Goal: Communication & Community: Answer question/provide support

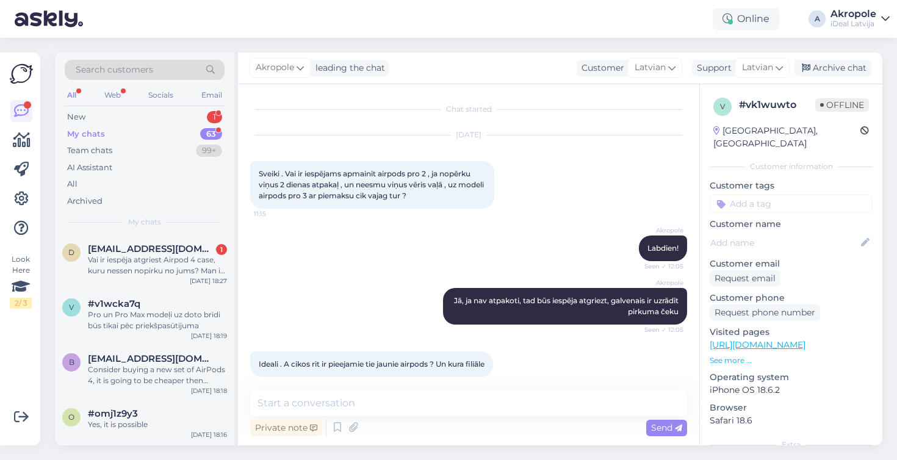
scroll to position [411, 0]
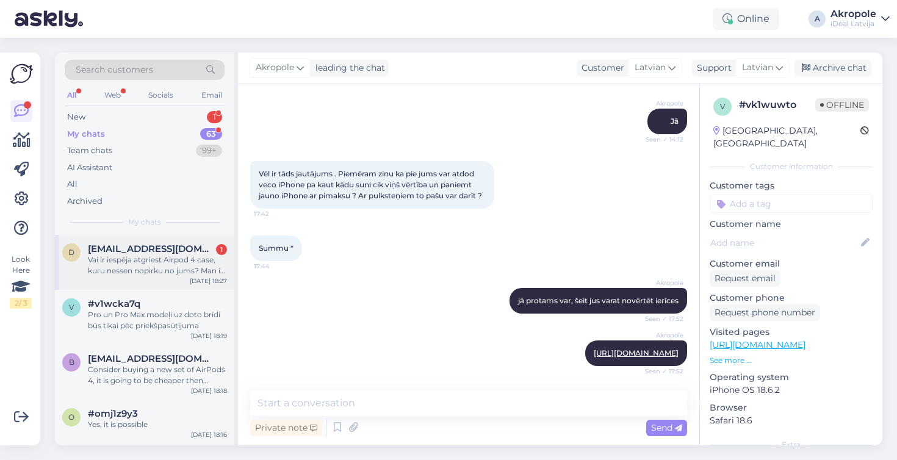
click at [168, 262] on div "Vai ir iespēja atgriest Airpod 4 case, kuru nessen nopirku no jums? Man ir čeks…" at bounding box center [157, 265] width 139 height 22
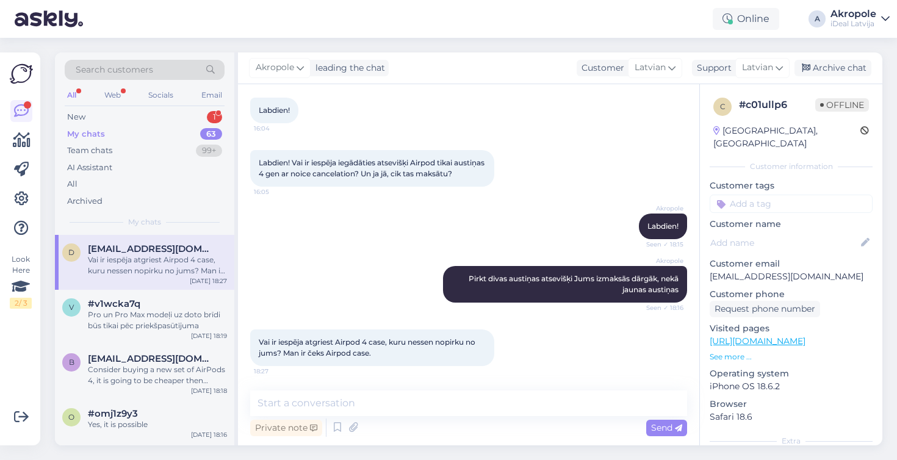
scroll to position [74, 0]
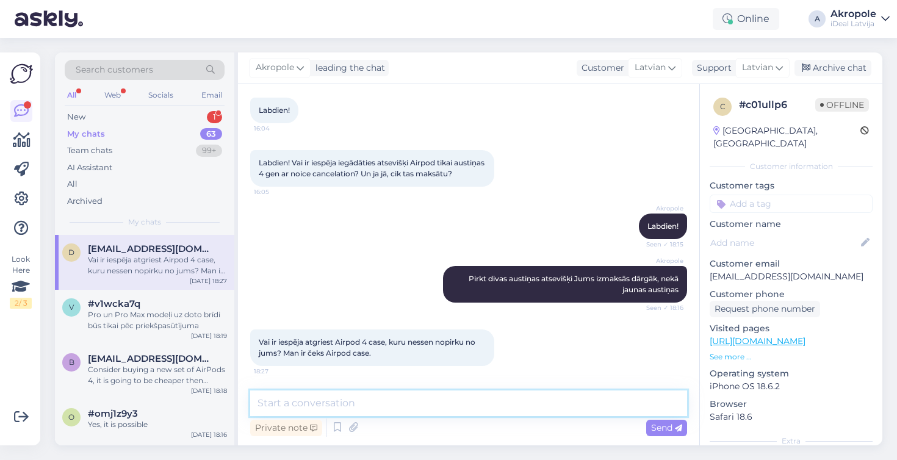
click at [290, 397] on textarea at bounding box center [468, 403] width 437 height 26
type textarea "Jūs airpods case iegadajaties caur mūsu servusu?"
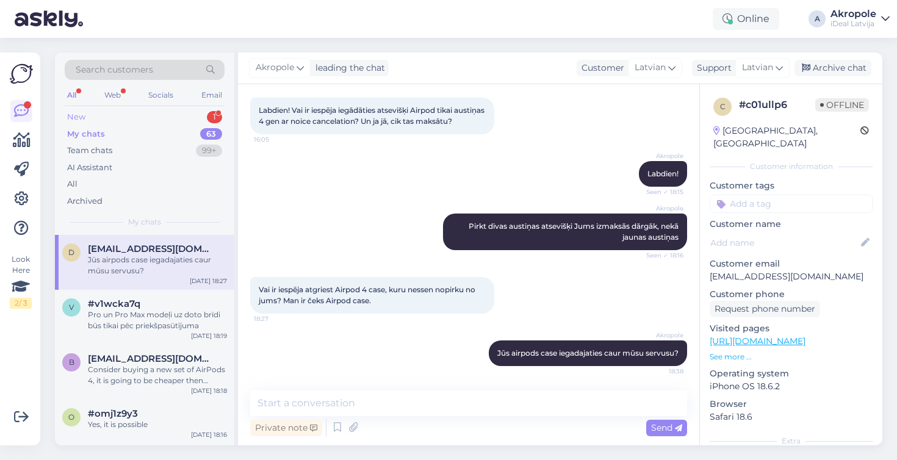
click at [98, 120] on div "New 1" at bounding box center [145, 117] width 160 height 17
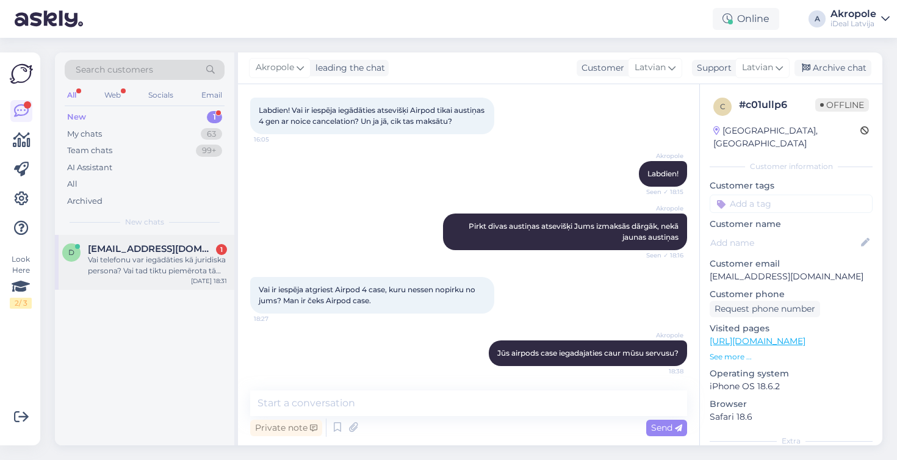
click at [126, 265] on div "Vai telefonu var iegādāties kā juridiska persona? Vai tad tiktu piemērota tā pa…" at bounding box center [157, 265] width 139 height 22
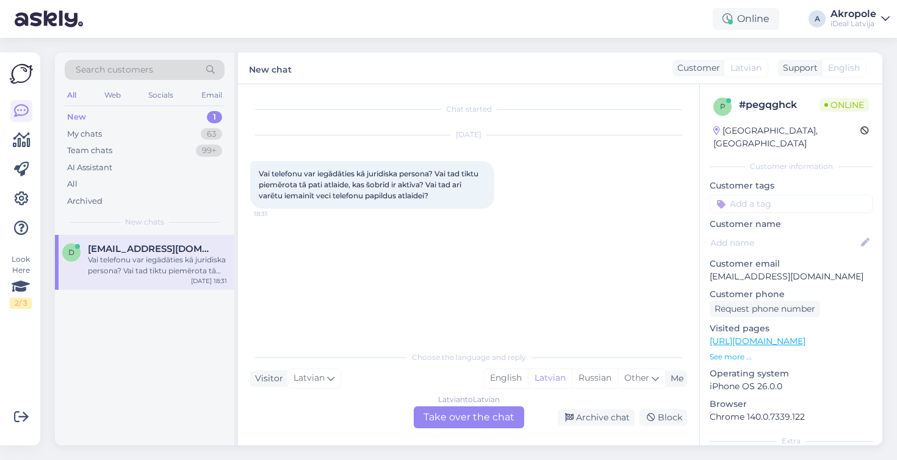
scroll to position [0, 0]
click at [158, 130] on div "My chats 63" at bounding box center [145, 134] width 160 height 17
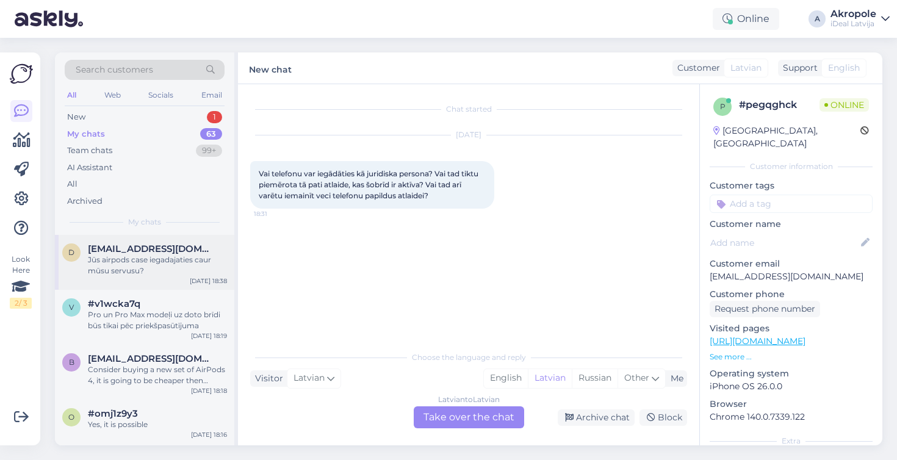
click at [174, 256] on div "Jūs airpods case iegadajaties caur mūsu servusu?" at bounding box center [157, 265] width 139 height 22
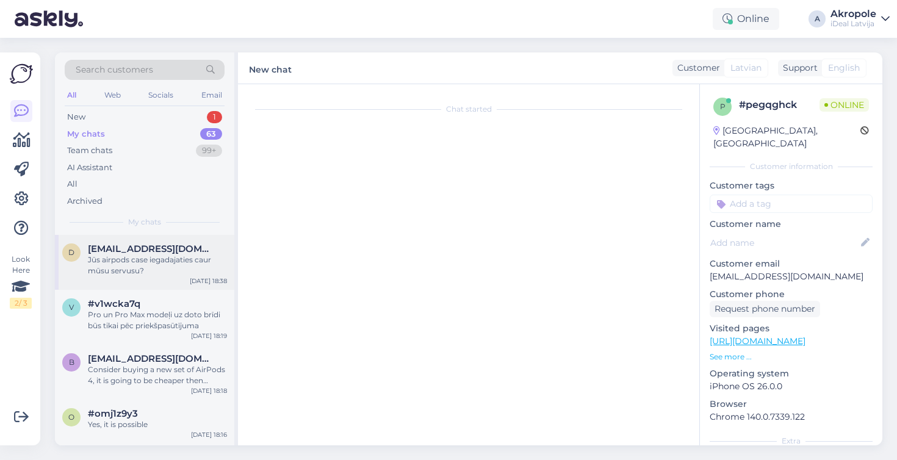
scroll to position [127, 0]
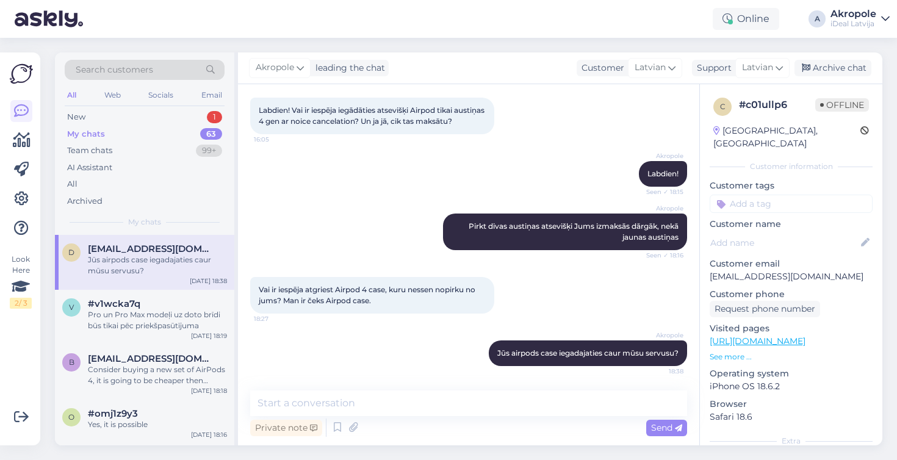
click at [775, 270] on p "[EMAIL_ADDRESS][DOMAIN_NAME]" at bounding box center [791, 276] width 163 height 13
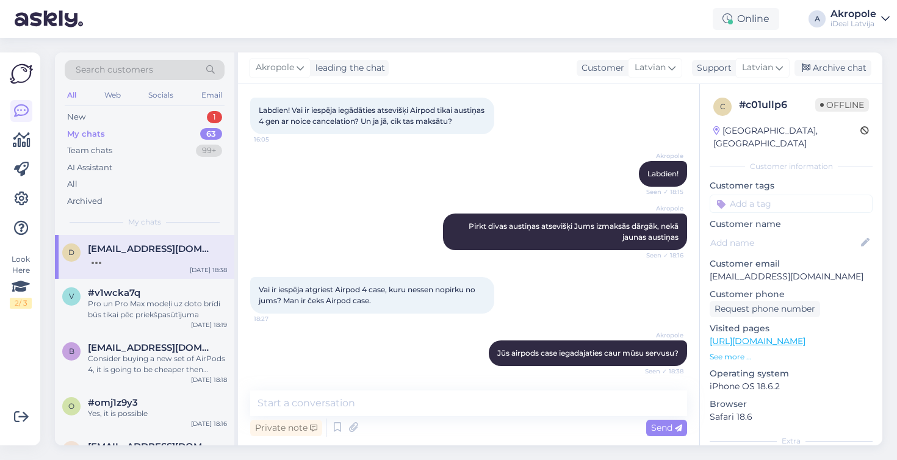
click at [426, 344] on div "Akropole Jūs airpods case iegadajaties caur mūsu servusu? Seen ✓ 18:38" at bounding box center [468, 353] width 437 height 52
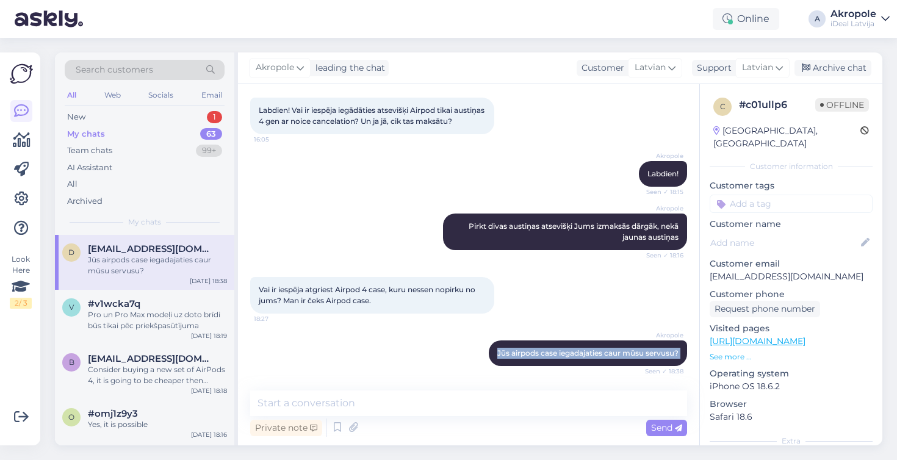
click at [426, 344] on div "Akropole Jūs airpods case iegadajaties caur mūsu servusu? Seen ✓ 18:38" at bounding box center [468, 353] width 437 height 52
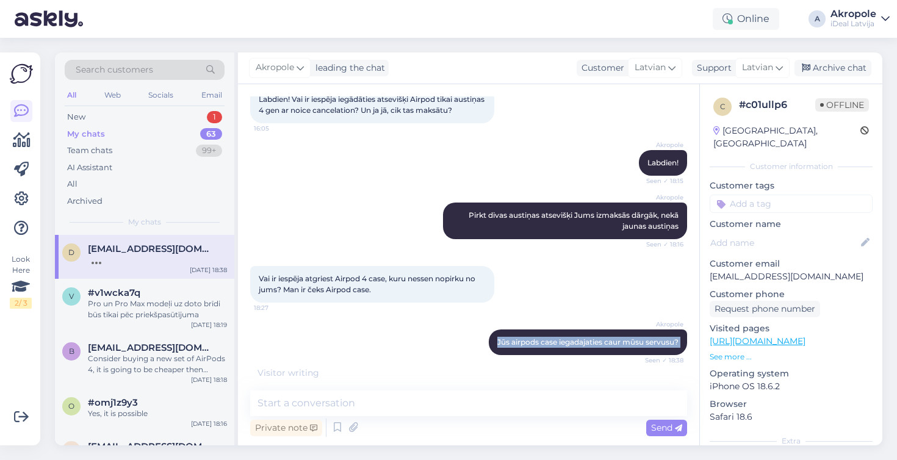
click at [426, 344] on div "Akropole Jūs airpods case iegadajaties caur mūsu servusu? Seen ✓ 18:38" at bounding box center [468, 342] width 437 height 52
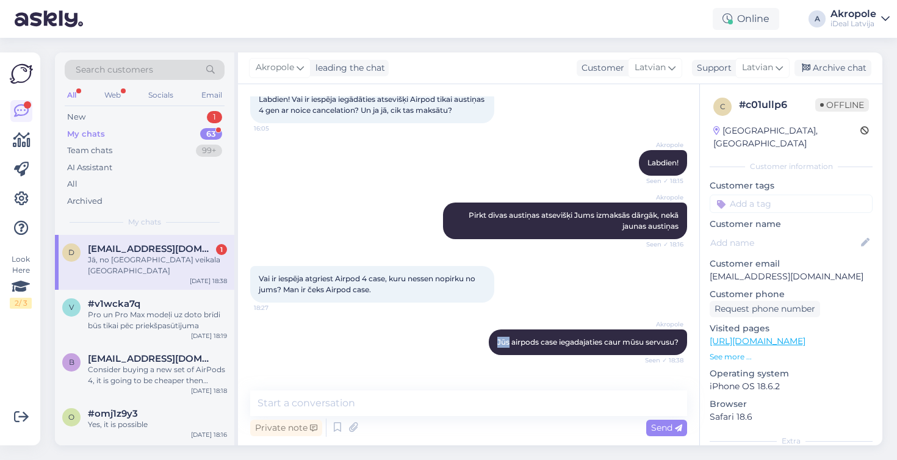
scroll to position [179, 0]
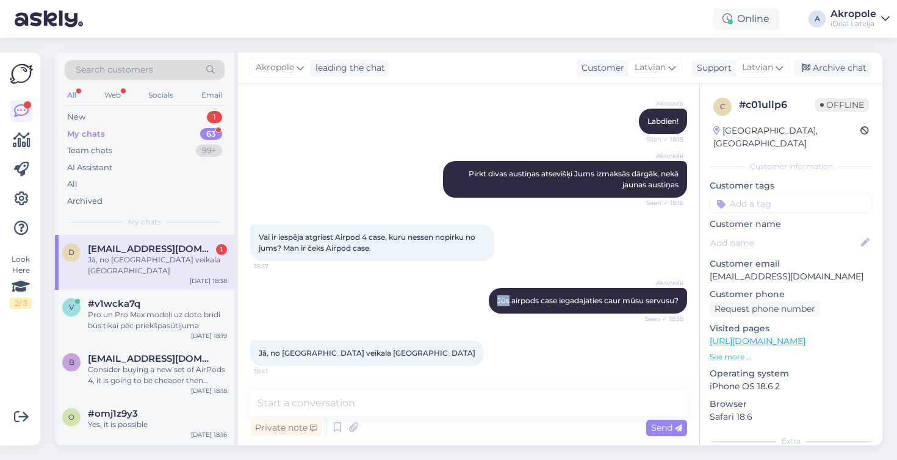
click at [464, 340] on div "Jā, no [GEOGRAPHIC_DATA] veikala [GEOGRAPHIC_DATA] 18:41" at bounding box center [468, 353] width 437 height 52
click at [466, 340] on div "Jā, no [GEOGRAPHIC_DATA] veikala [GEOGRAPHIC_DATA] 18:41" at bounding box center [468, 353] width 437 height 52
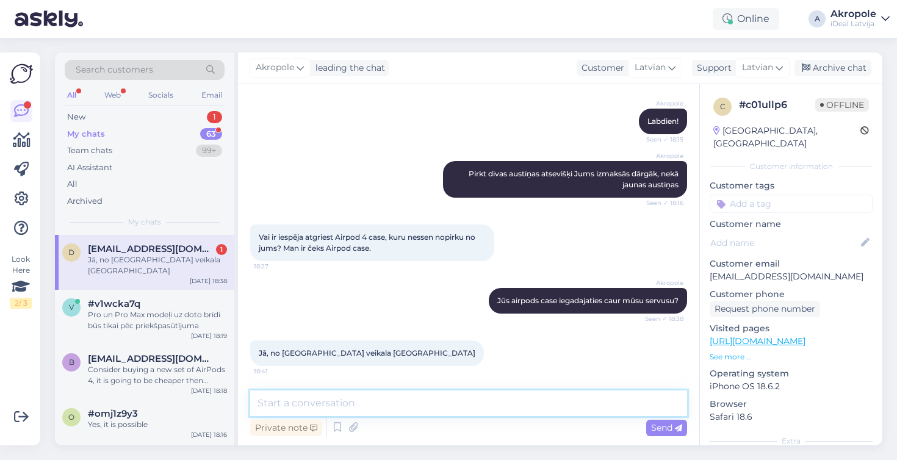
click at [402, 406] on textarea at bounding box center [468, 403] width 437 height 26
click at [387, 409] on textarea "Šajā gadījumā" at bounding box center [468, 403] width 437 height 26
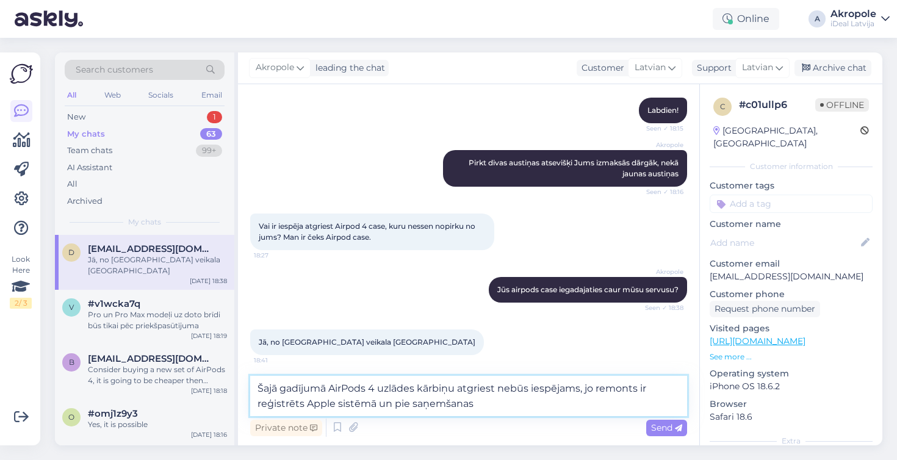
click at [412, 404] on textarea "Šajā gadījumā AirPods 4 uzlādes kārbiņu atgriest nebūs iespējams, jo remonts ir…" at bounding box center [468, 396] width 437 height 40
click at [524, 403] on textarea "Šajā gadījumā AirPods 4 uzlādes kārbiņu atgriest nebūs iespējams, jo remonts ir…" at bounding box center [468, 396] width 437 height 40
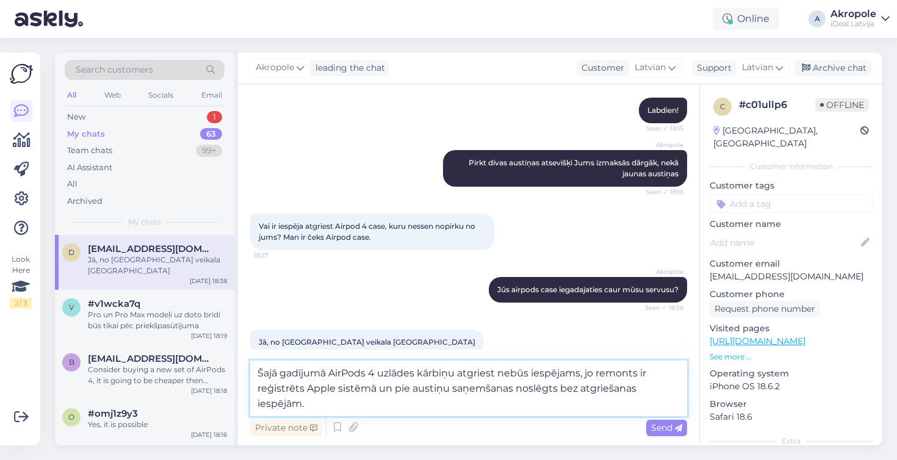
click at [517, 389] on textarea "Šajā gadījumā AirPods 4 uzlādes kārbiņu atgriest nebūs iespējams, jo remonts ir…" at bounding box center [468, 389] width 437 height 56
click at [444, 409] on textarea "Šajā gadījumā AirPods 4 uzlādes kārbiņu atgriest nebūs iespējams, jo remonts ir…" at bounding box center [468, 389] width 437 height 56
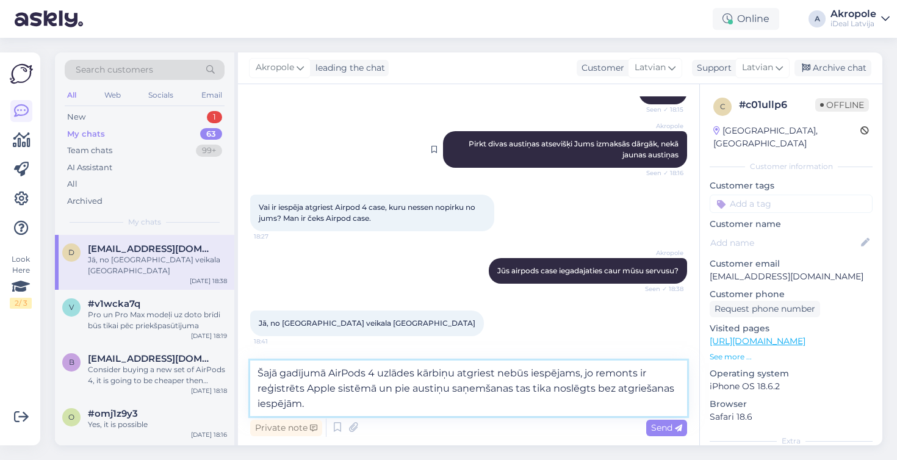
scroll to position [209, 0]
click at [426, 405] on textarea "Šajā gadījumā AirPods 4 uzlādes kārbiņu atgriest nebūs iespējams, jo remonts ir…" at bounding box center [468, 389] width 437 height 56
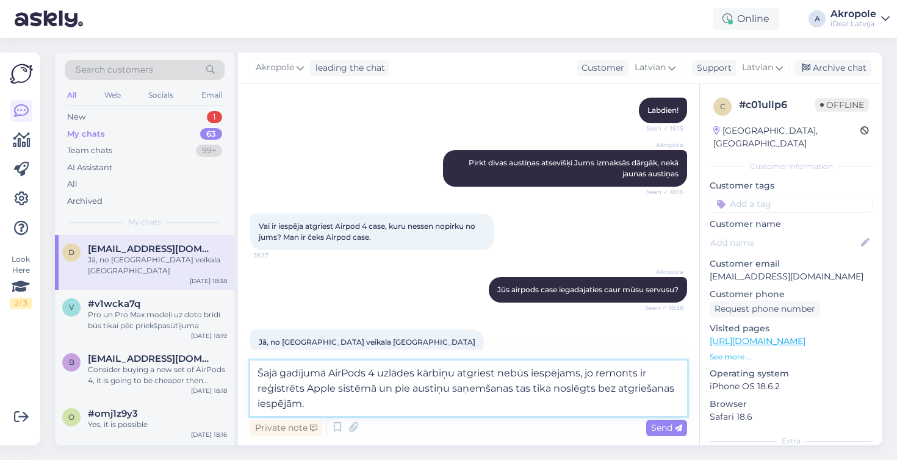
click at [411, 406] on textarea "Šajā gadījumā AirPods 4 uzlādes kārbiņu atgriest nebūs iespējams, jo remonts ir…" at bounding box center [468, 389] width 437 height 56
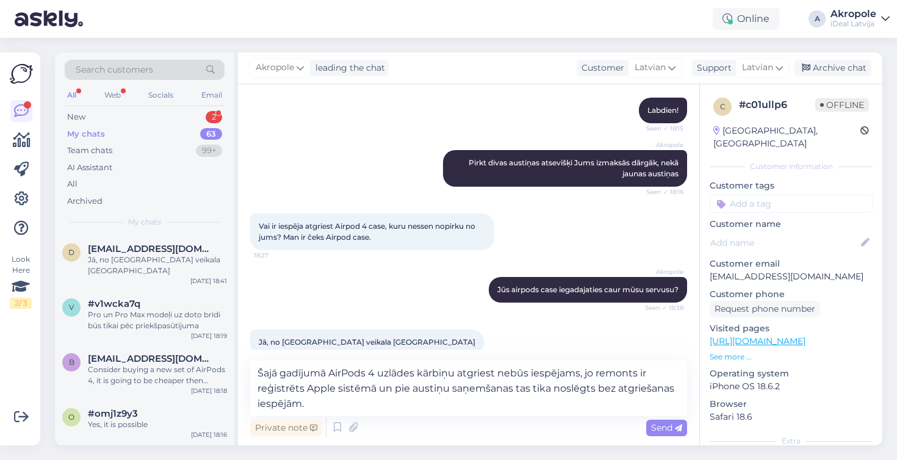
click at [418, 264] on div "Vai ir iespēja atgriest Airpod 4 case, kuru nessen nopirku no jums? Man ir čeks…" at bounding box center [468, 231] width 437 height 63
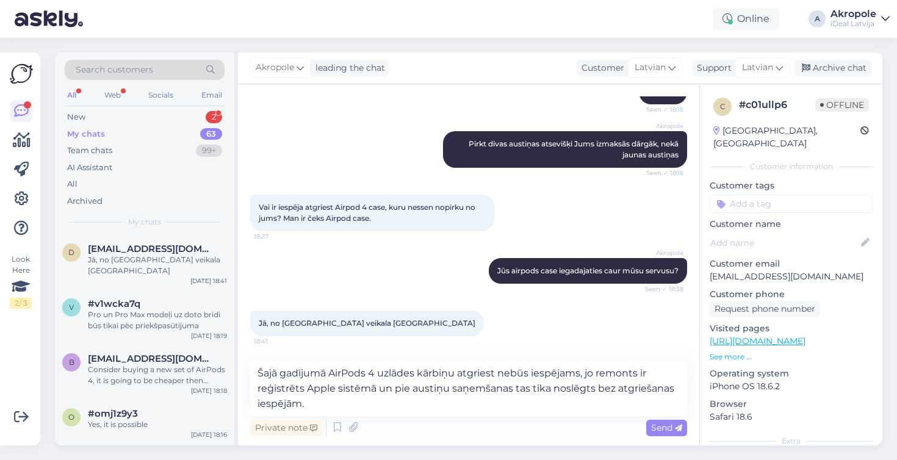
scroll to position [209, 0]
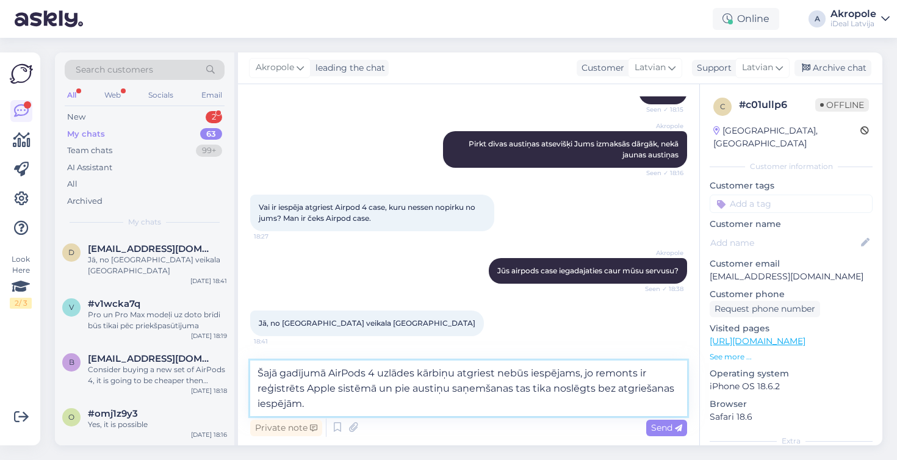
click at [333, 404] on textarea "Šajā gadījumā AirPods 4 uzlādes kārbiņu atgriest nebūs iespējams, jo remonts ir…" at bounding box center [468, 389] width 437 height 56
click at [306, 388] on textarea "Šajā gadījumā AirPods 4 uzlādes kārbiņu atgriest nebūs iespējams, jo remonts ir…" at bounding box center [468, 389] width 437 height 56
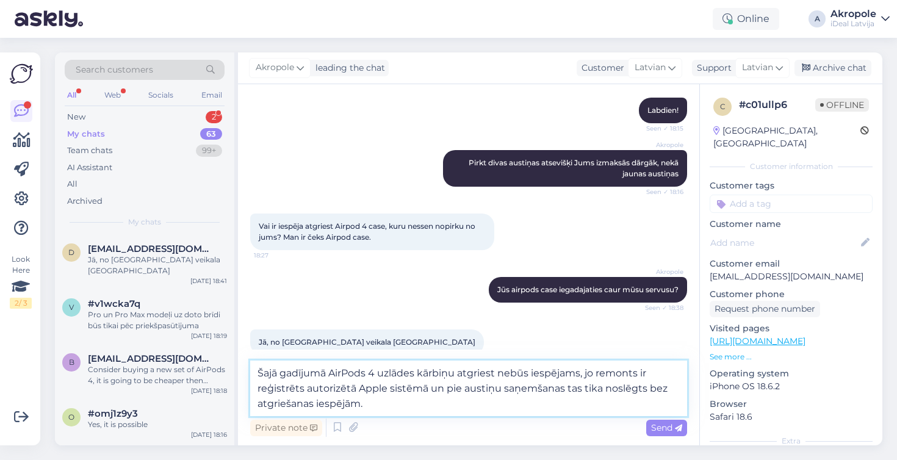
click at [340, 389] on textarea "Šajā gadījumā AirPods 4 uzlādes kārbiņu atgriest nebūs iespējams, jo remonts ir…" at bounding box center [468, 389] width 437 height 56
click at [522, 390] on textarea "Šajā gadījumā AirPods 4 uzlādes kārbiņu atgriest nebūs iespējams, jo remonts ir…" at bounding box center [468, 389] width 437 height 56
click at [613, 387] on textarea "Šajā gadījumā AirPods 4 uzlādes kārbiņu atgriest nebūs iespējams, jo remonts ir…" at bounding box center [468, 389] width 437 height 56
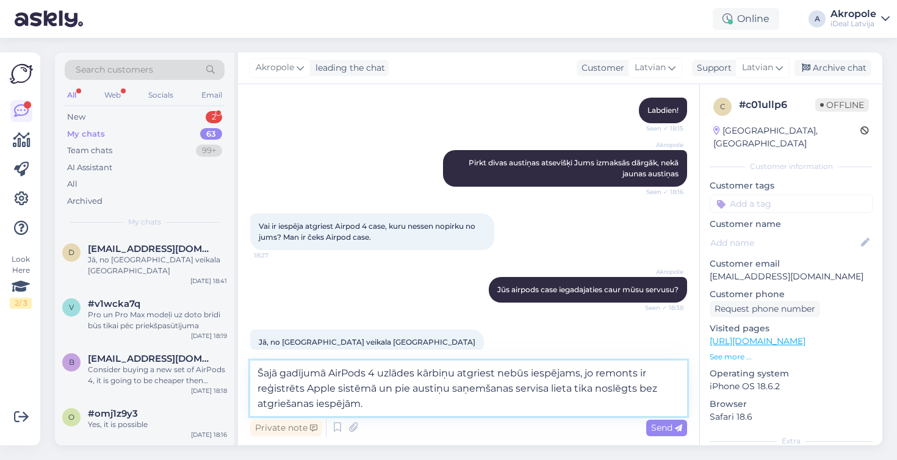
click at [613, 387] on textarea "Šajā gadījumā AirPods 4 uzlādes kārbiņu atgriest nebūs iespējams, jo remonts ir…" at bounding box center [468, 389] width 437 height 56
click at [392, 403] on textarea "Šajā gadījumā AirPods 4 uzlādes kārbiņu atgriest nebūs iespējams, jo remonts ir…" at bounding box center [468, 389] width 437 height 56
type textarea "Šajā gadījumā AirPods 4 uzlādes kārbiņu atgriest nebūs iespējams, jo remonts ir…"
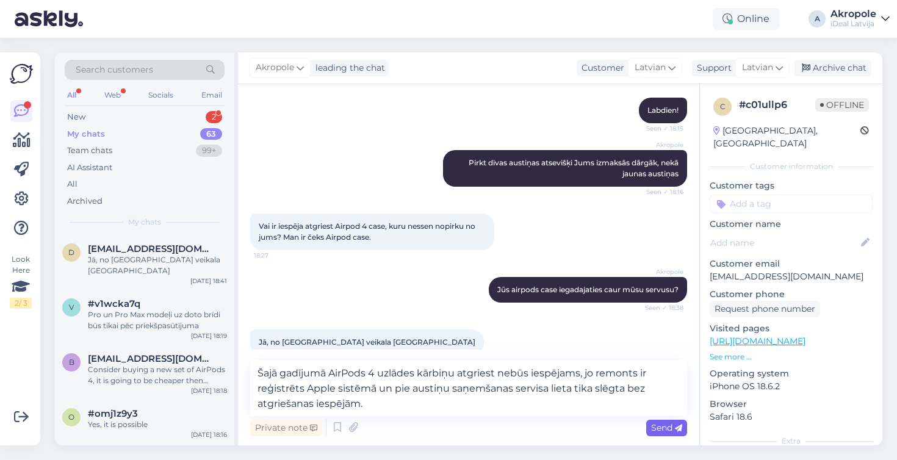
click at [658, 428] on span "Send" at bounding box center [666, 427] width 31 height 11
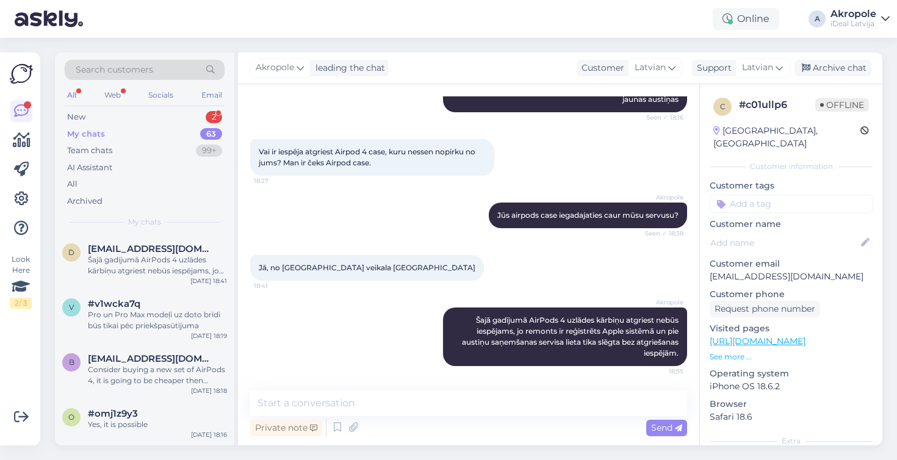
scroll to position [265, 0]
click at [103, 117] on div "New 2" at bounding box center [145, 117] width 160 height 17
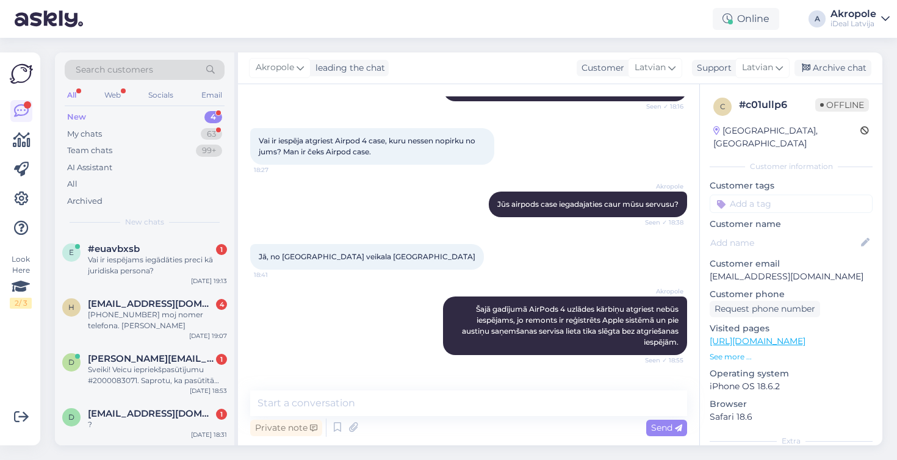
scroll to position [317, 0]
